Goal: Browse casually

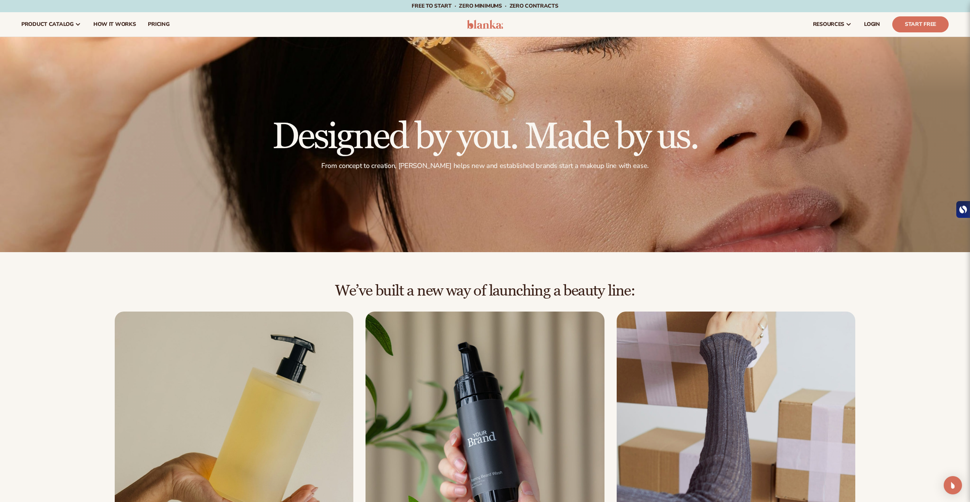
click at [479, 27] on img at bounding box center [485, 24] width 36 height 9
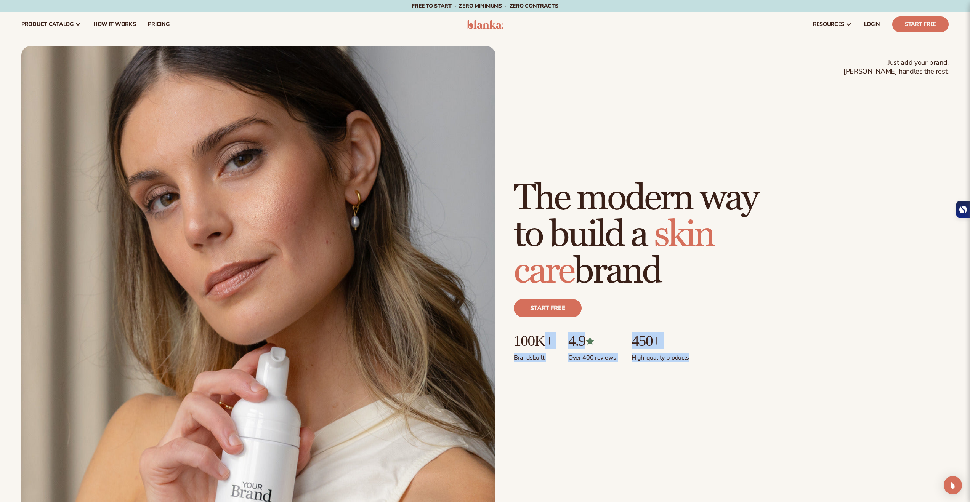
drag, startPoint x: 728, startPoint y: 367, endPoint x: 549, endPoint y: 345, distance: 180.0
click at [549, 345] on div "Just add your brand. Blanka handles the rest. beauty,skin care,wellness,makeup …" at bounding box center [731, 280] width 435 height 200
drag, startPoint x: 616, startPoint y: 377, endPoint x: 578, endPoint y: 360, distance: 41.8
click at [616, 377] on div "Just add your brand. Blanka handles the rest. beauty,skin care,wellness,makeup …" at bounding box center [731, 280] width 435 height 200
drag, startPoint x: 574, startPoint y: 356, endPoint x: 620, endPoint y: 358, distance: 46.2
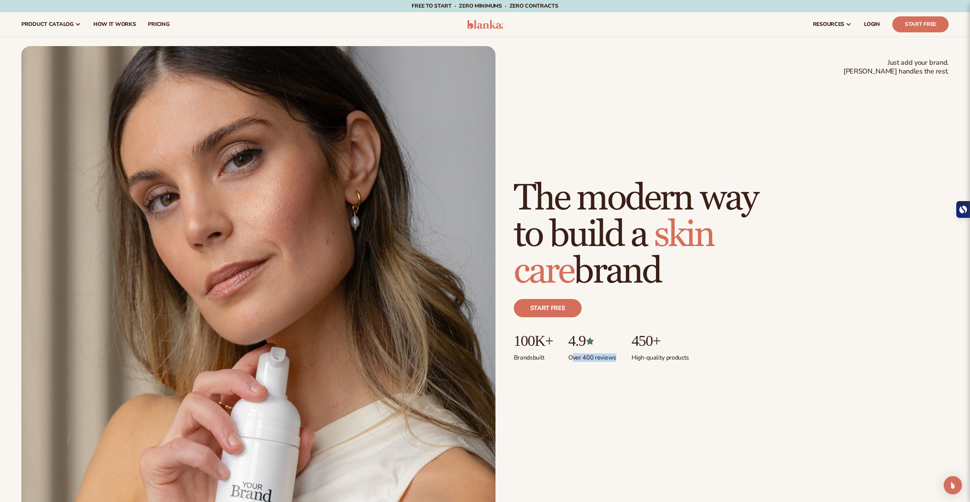
click at [620, 358] on ul "100K+ Brands built 4.9 Over 400 reviews 450+ High-quality products" at bounding box center [731, 347] width 435 height 29
click at [618, 358] on ul "100K+ Brands built 4.9 Over 400 reviews 450+ High-quality products" at bounding box center [731, 347] width 435 height 29
click at [572, 339] on p "4.9" at bounding box center [592, 341] width 48 height 17
drag, startPoint x: 574, startPoint y: 346, endPoint x: 609, endPoint y: 348, distance: 35.5
click at [606, 347] on p "4.9" at bounding box center [592, 341] width 48 height 17
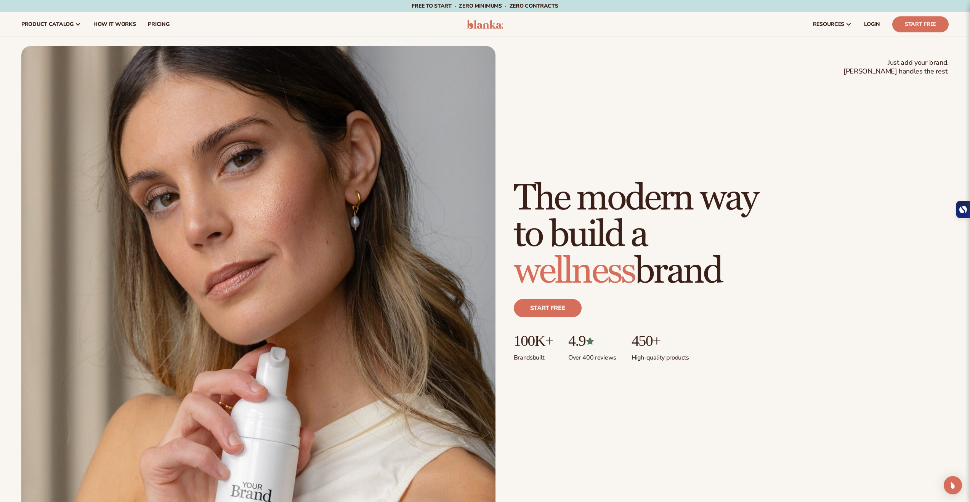
drag, startPoint x: 610, startPoint y: 356, endPoint x: 632, endPoint y: 360, distance: 21.7
click at [614, 358] on p "Over 400 reviews" at bounding box center [592, 355] width 48 height 13
click at [632, 360] on ul "100K+ Brands built 4.9 Over 400 reviews 450+ High-quality products" at bounding box center [731, 347] width 435 height 29
drag, startPoint x: 625, startPoint y: 359, endPoint x: 566, endPoint y: 343, distance: 60.4
click at [568, 346] on ul "100K+ Brands built 4.9 Over 400 reviews 450+ High-quality products" at bounding box center [731, 347] width 435 height 29
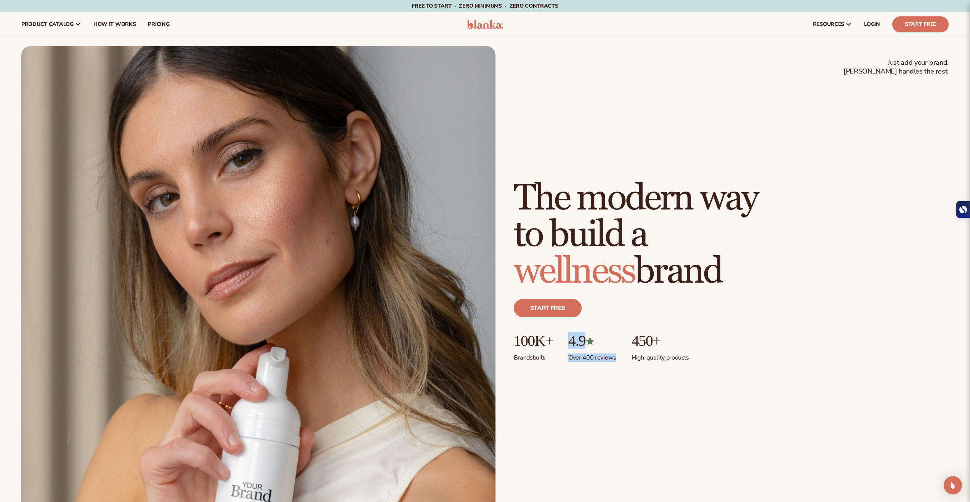
drag, startPoint x: 564, startPoint y: 329, endPoint x: 600, endPoint y: 351, distance: 42.4
click at [570, 338] on div "Just add your brand. Blanka handles the rest. beauty,skin care,wellness,makeup …" at bounding box center [731, 280] width 435 height 200
click at [627, 352] on ul "100K+ Brands built 4.9 Over 400 reviews 450+ High-quality products" at bounding box center [731, 347] width 435 height 29
click at [594, 341] on icon at bounding box center [589, 341] width 7 height 7
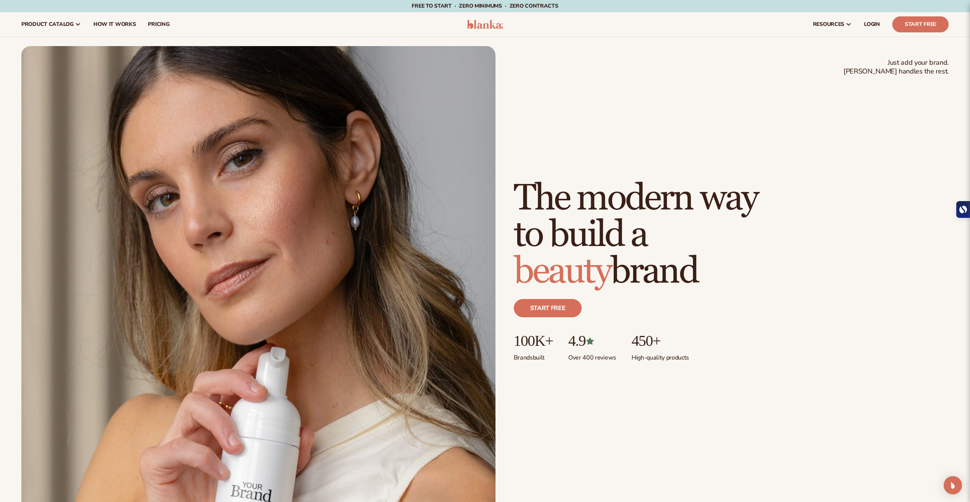
click at [616, 345] on p "4.9" at bounding box center [592, 341] width 48 height 17
click at [577, 343] on p "4.9" at bounding box center [592, 341] width 48 height 17
click at [592, 370] on div "Just add your brand. Blanka handles the rest. beauty,skin care,wellness,makeup …" at bounding box center [731, 280] width 435 height 200
